Goal: Information Seeking & Learning: Find specific fact

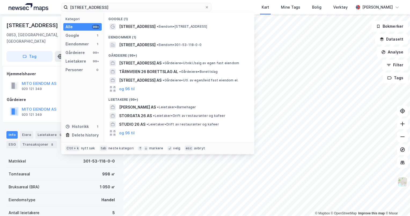
drag, startPoint x: 0, startPoint y: 0, endPoint x: 47, endPoint y: 7, distance: 47.5
click at [47, 7] on div "Tåsenveien 26 Kategori Alle 99+ Google 1 Eiendommer 1 Gårdeiere 99+ Leietakere …" at bounding box center [205, 7] width 410 height 14
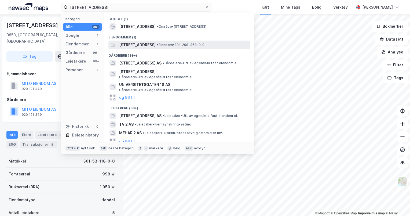
click at [156, 42] on span "[STREET_ADDRESS]" at bounding box center [137, 45] width 36 height 6
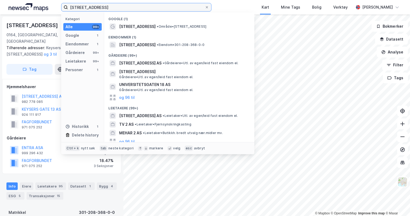
drag, startPoint x: 127, startPoint y: 10, endPoint x: 48, endPoint y: -16, distance: 83.4
click at [48, 0] on html "[STREET_ADDRESS] Kategori Alle 99+ Google 1 Eiendommer 1 Gårdeiere 99+ Leietake…" at bounding box center [205, 108] width 410 height 216
paste input "Forusbeen 248"
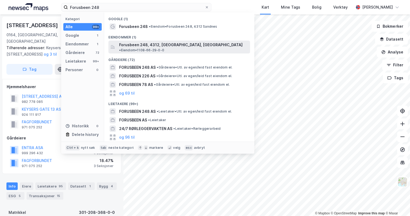
click at [136, 47] on span "Forusbeen 248, 4312, [GEOGRAPHIC_DATA], [GEOGRAPHIC_DATA]" at bounding box center [180, 45] width 123 height 6
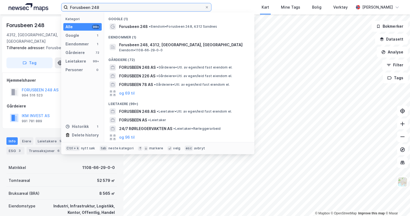
drag, startPoint x: 115, startPoint y: 9, endPoint x: 57, endPoint y: 2, distance: 58.7
click at [57, 2] on div "Forusbeen 248 Kategori Alle 99+ Google 1 Eiendommer 1 Gårdeiere 72 Leietakere 9…" at bounding box center [205, 7] width 410 height 14
paste input "[STREET_ADDRESS]"
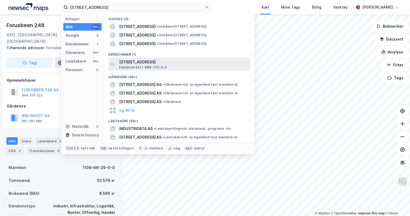
click at [157, 66] on span "Eiendom • 3411-689-170-0-0" at bounding box center [143, 67] width 48 height 4
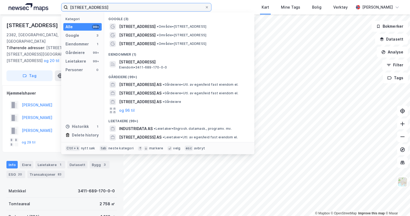
drag, startPoint x: 112, startPoint y: 8, endPoint x: 46, endPoint y: -2, distance: 67.1
click at [46, 0] on html "[STREET_ADDRESS] Kategori Alle 99+ Google 3 Eiendommer 1 Gårdeiere 99+ Leietake…" at bounding box center [205, 108] width 410 height 216
paste input "Kloppavegen 7"
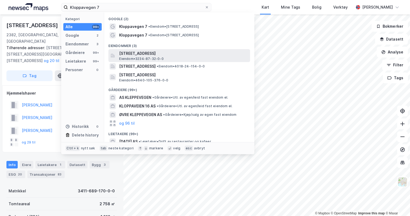
click at [153, 57] on span "Eiendom • 3234-87-32-0-0" at bounding box center [141, 59] width 44 height 4
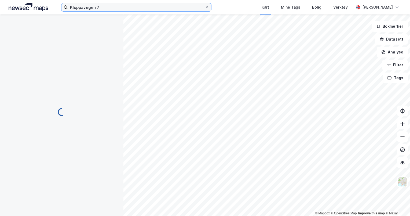
click at [115, 10] on input "Kloppavegen 7" at bounding box center [136, 7] width 137 height 8
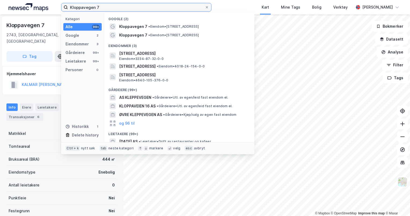
click at [115, 10] on input "Kloppavegen 7" at bounding box center [136, 7] width 137 height 8
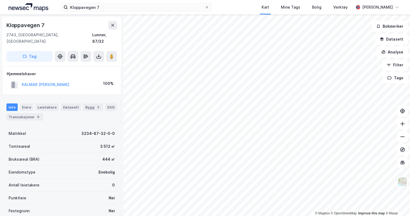
click at [56, 24] on div "Kloppavegen 7" at bounding box center [61, 25] width 111 height 9
click at [118, 12] on div "Kloppavegen 7 Kart Mine Tags Bolig Verktøy [PERSON_NAME]" at bounding box center [205, 7] width 410 height 14
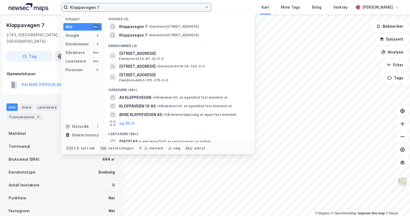
drag, startPoint x: 113, startPoint y: 8, endPoint x: 57, endPoint y: 4, distance: 56.2
click at [57, 4] on div "Kloppavegen 7 Kategori Alle 99+ Google 2 Eiendommer 3 Gårdeiere 99+ Leietakere …" at bounding box center [205, 7] width 410 height 14
paste input ", Kaupanger"
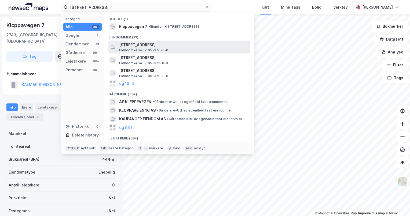
click at [162, 48] on span "Eiendom • 4640-105-376-0-0" at bounding box center [143, 50] width 49 height 4
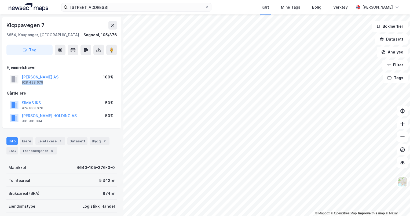
drag, startPoint x: 49, startPoint y: 84, endPoint x: 21, endPoint y: 83, distance: 27.9
click at [21, 83] on div "SIRKLA EIGEDOM AS 928 438 678" at bounding box center [34, 79] width 49 height 11
copy div "928 438 678"
click at [47, 152] on div "Transaksjoner 5" at bounding box center [38, 151] width 37 height 8
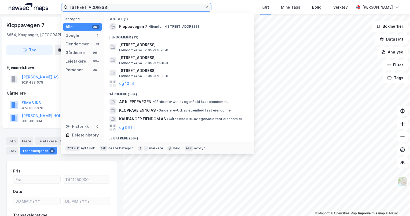
drag, startPoint x: 130, startPoint y: 4, endPoint x: 28, endPoint y: -10, distance: 102.6
click at [28, 0] on html "Kloppavegen 7, Kaupanger Kategori Alle 99+ Google 1 Eiendommer 13 Gårdeiere 99+…" at bounding box center [205, 108] width 410 height 216
paste input "999 599 524"
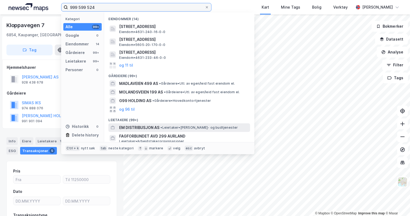
type input "999 599 524"
click at [132, 123] on div "EM DISTRIBUSJON AS • Leietaker • Andre post- og budtjenester" at bounding box center [179, 127] width 142 height 9
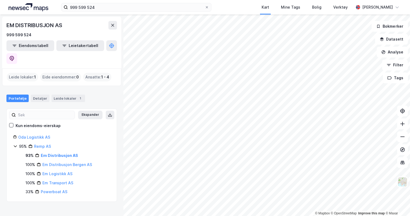
click at [100, 88] on div "Portefølje Detaljer Leide lokaler 1" at bounding box center [61, 96] width 123 height 16
click at [67, 94] on div "Leide lokaler 1" at bounding box center [69, 98] width 34 height 8
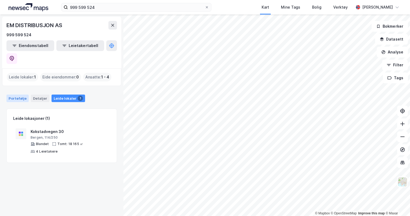
click at [19, 94] on div "Portefølje" at bounding box center [17, 98] width 22 height 8
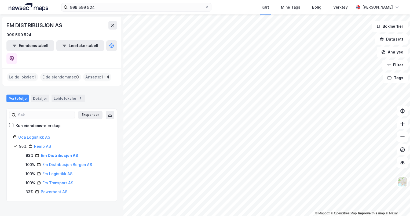
click at [116, 88] on div "Portefølje Detaljer Leide lokaler 1" at bounding box center [61, 96] width 123 height 16
